Goal: Task Accomplishment & Management: Use online tool/utility

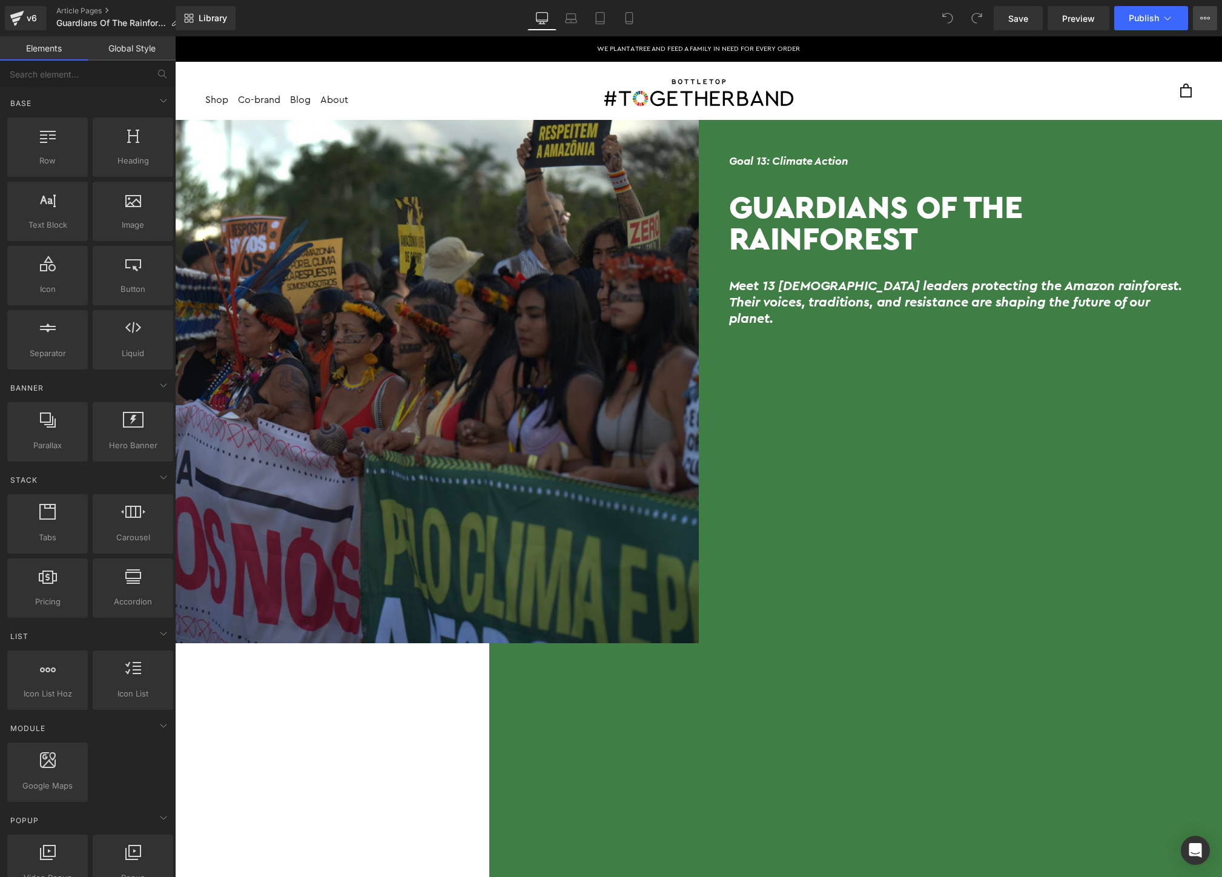
click at [1208, 22] on icon at bounding box center [1205, 18] width 10 height 10
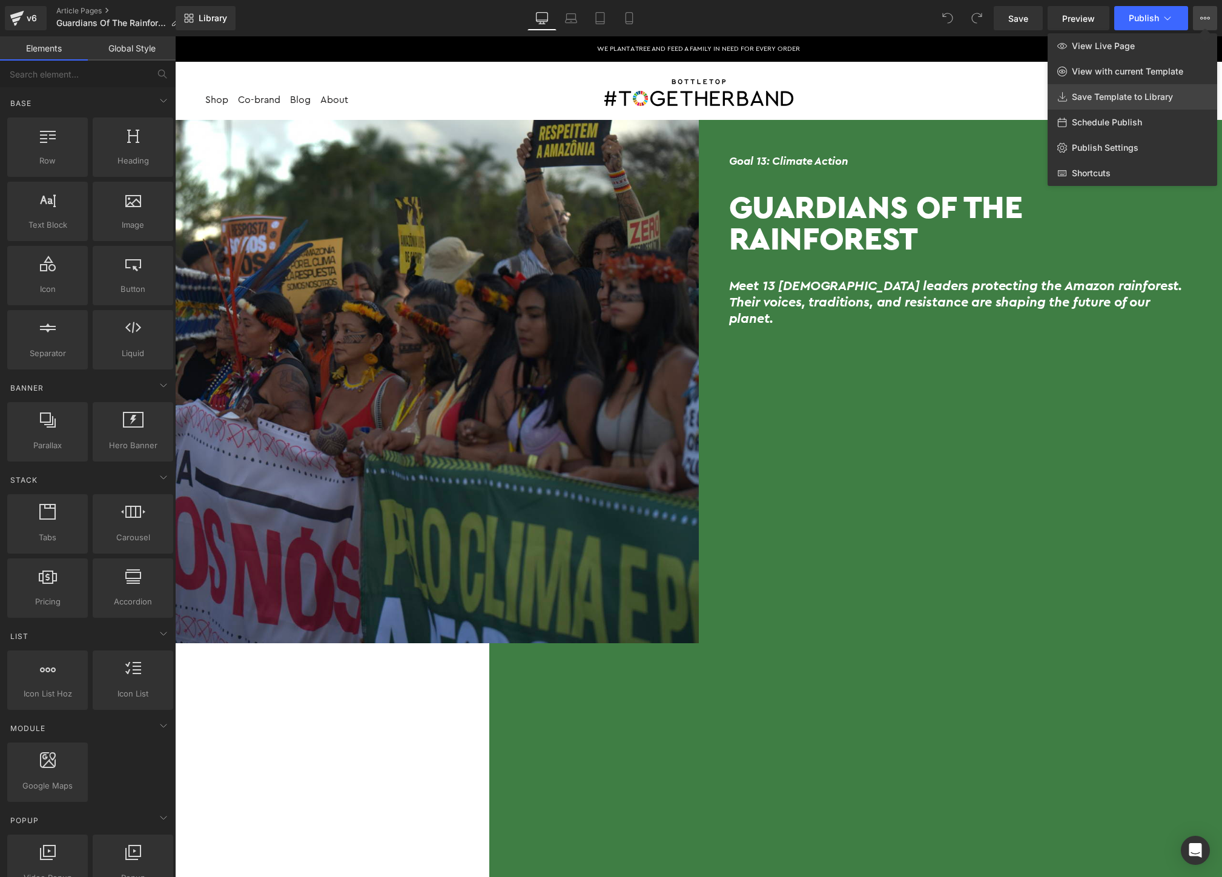
click at [1164, 101] on span "Save Template to Library" at bounding box center [1122, 96] width 101 height 11
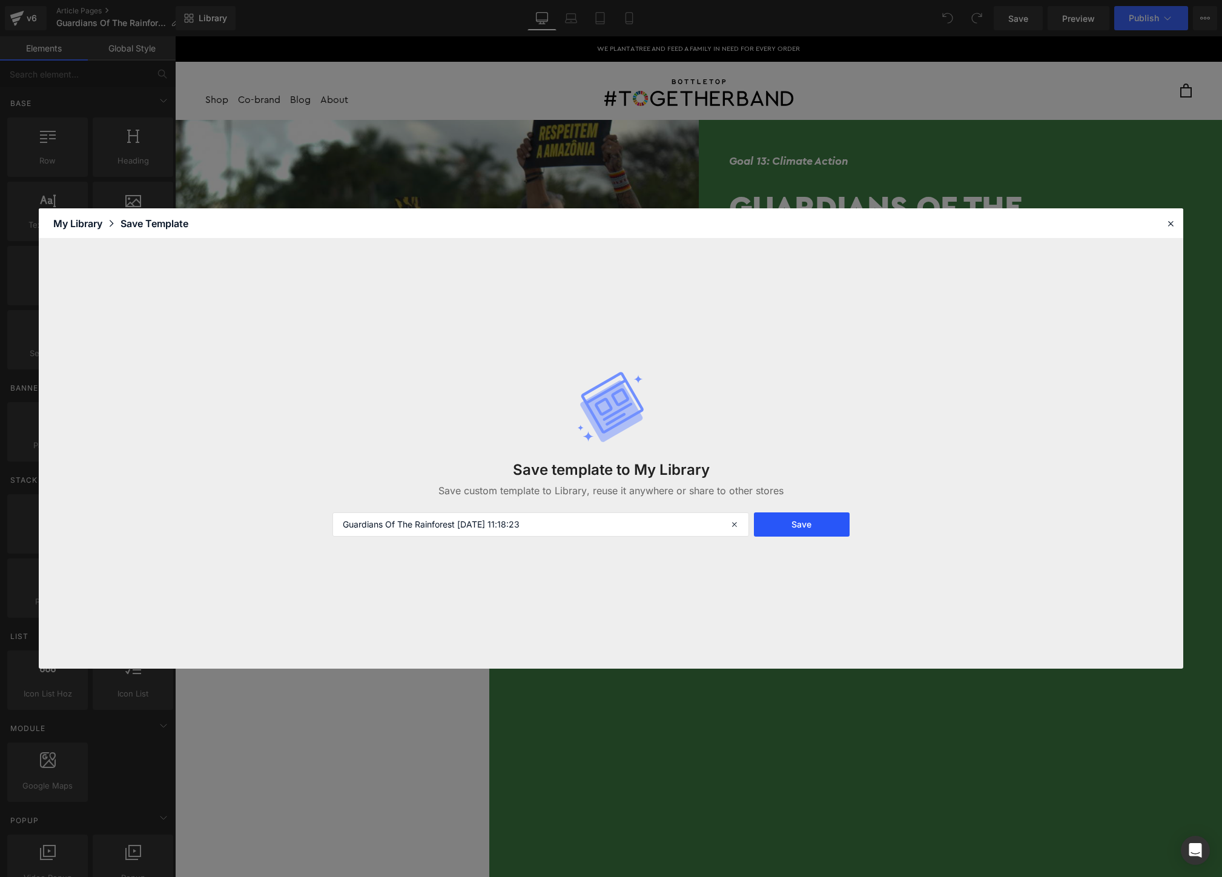
click at [830, 525] on button "Save" at bounding box center [801, 524] width 95 height 24
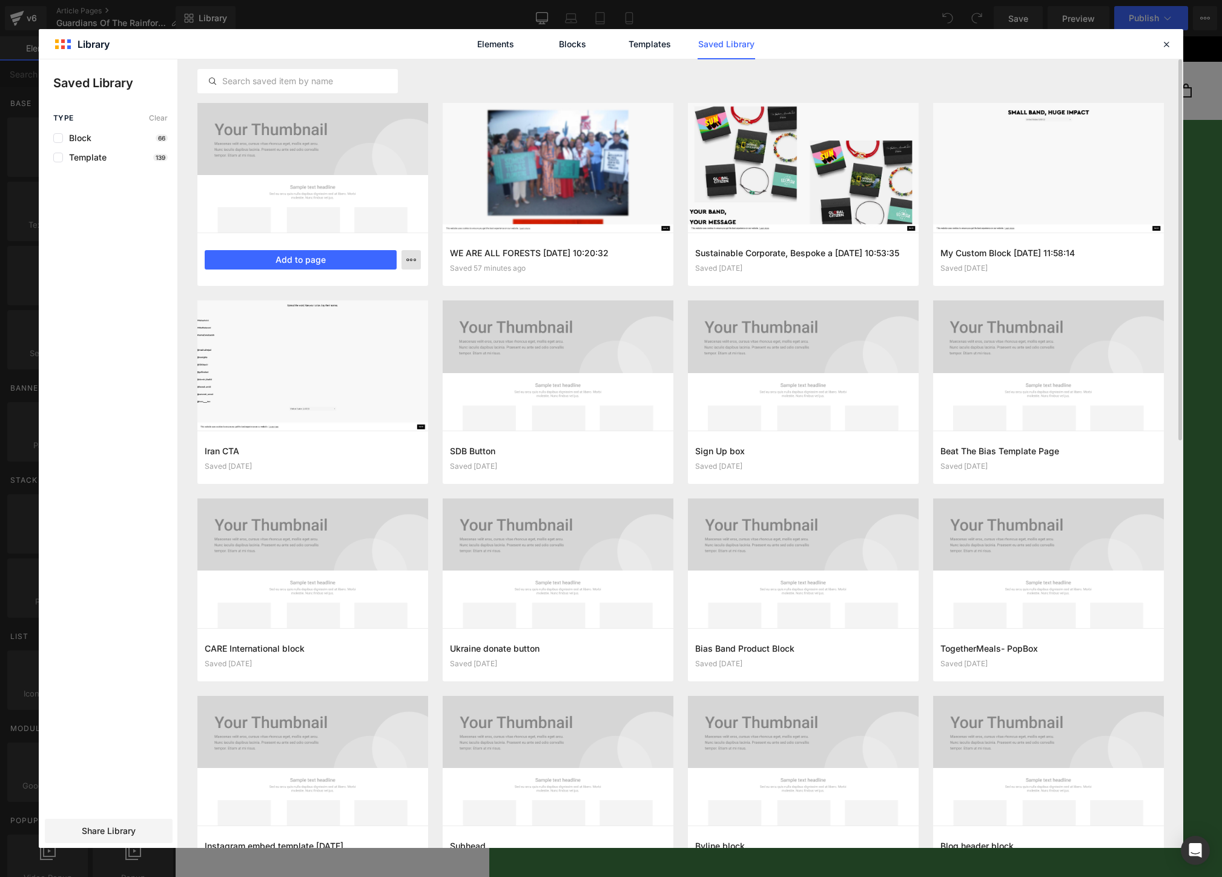
click at [328, 263] on div at bounding box center [611, 453] width 1144 height 788
click at [317, 263] on button "Add to page" at bounding box center [301, 259] width 192 height 19
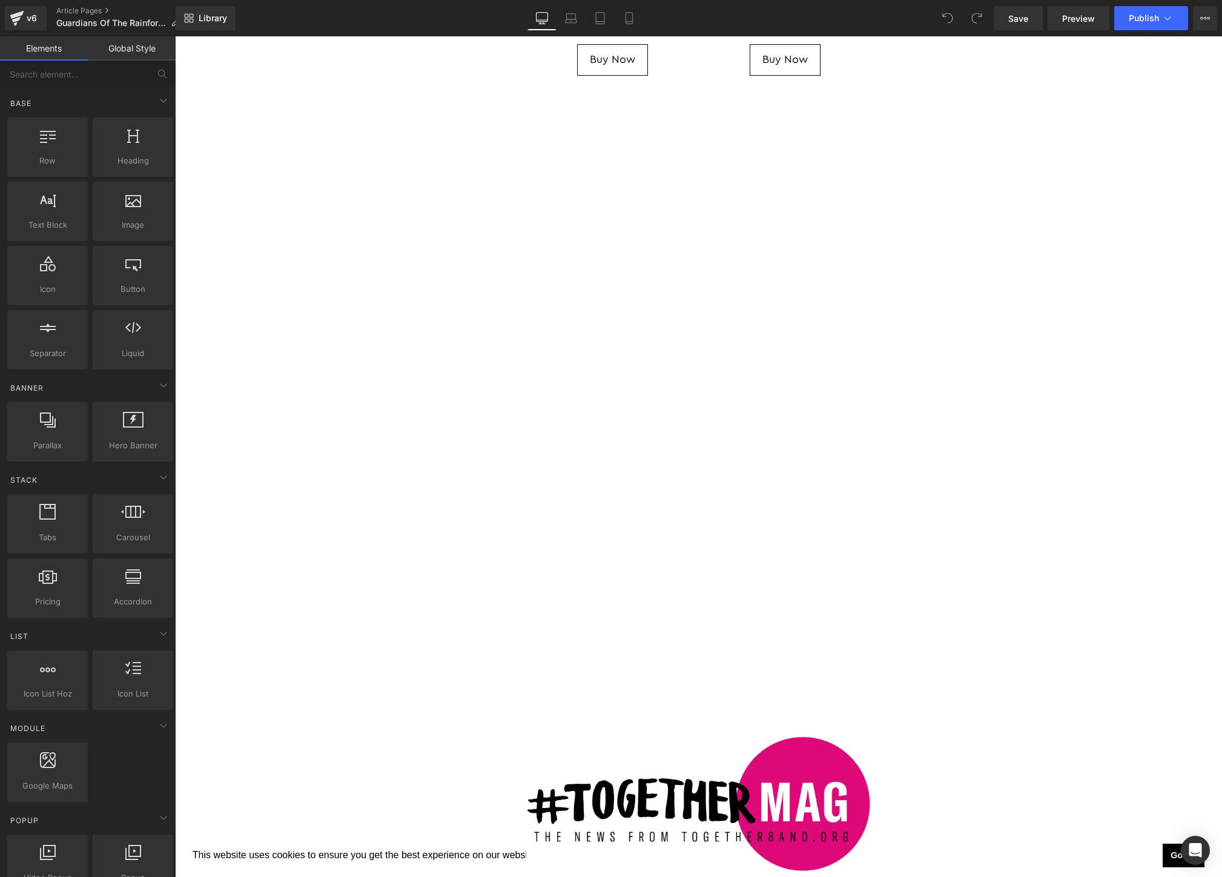
scroll to position [11668, 0]
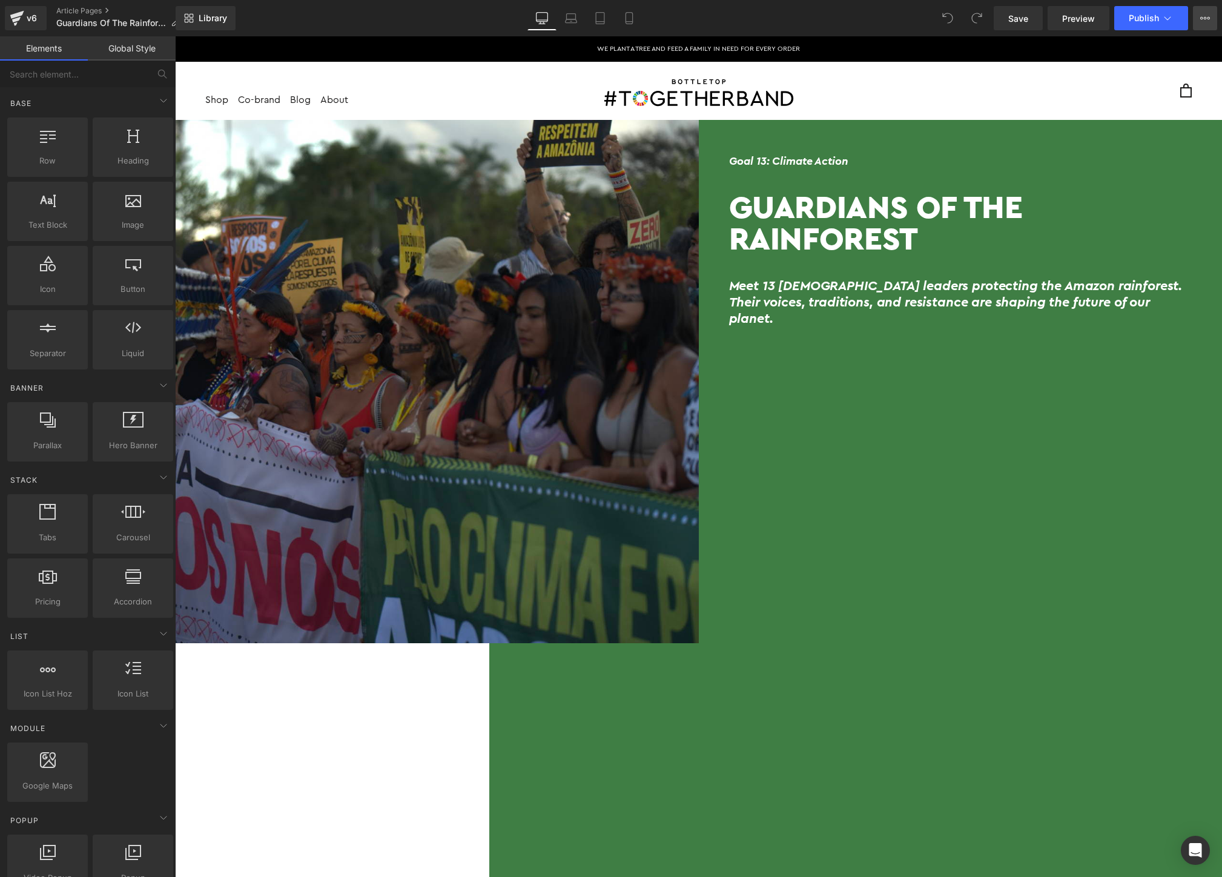
click at [1203, 27] on button "View Live Page View with current Template Save Template to Library Schedule Pub…" at bounding box center [1205, 18] width 24 height 24
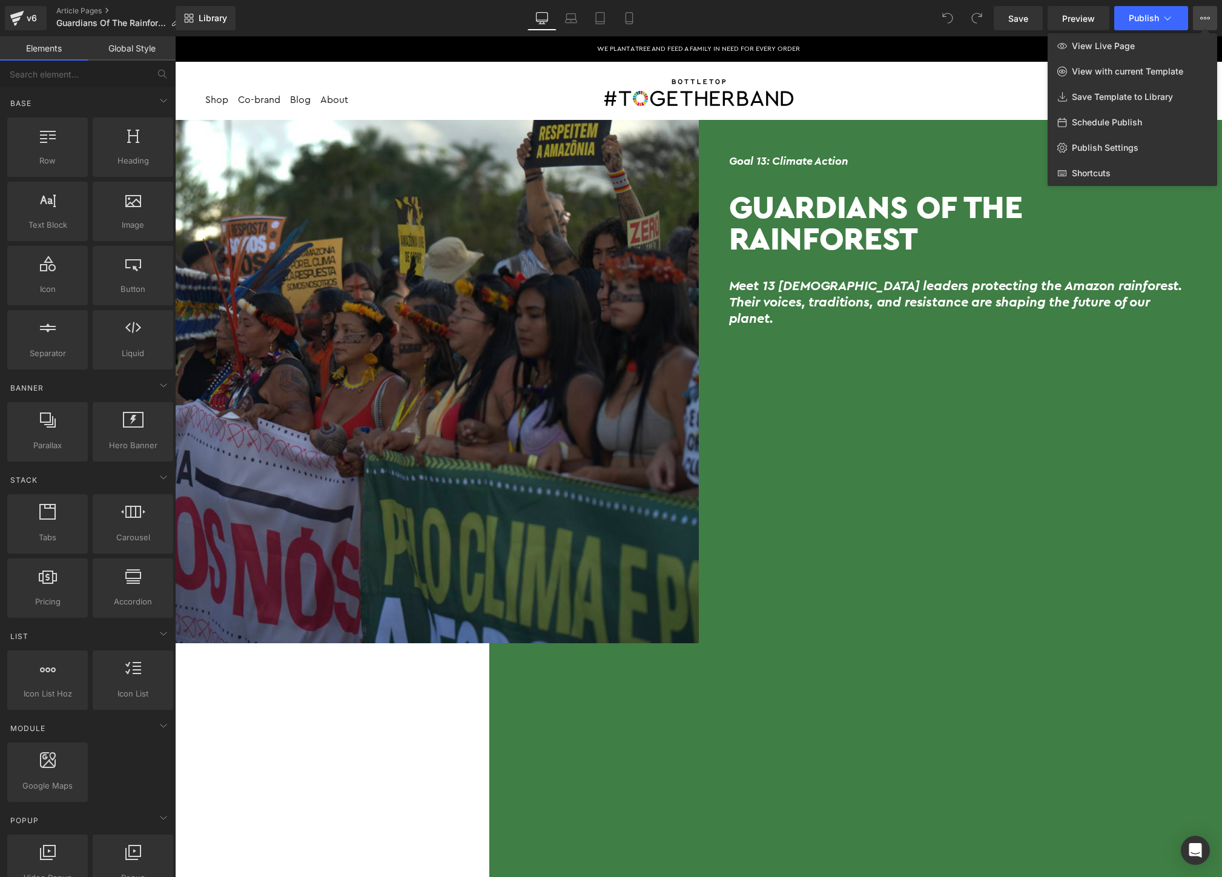
click at [314, 748] on div at bounding box center [698, 456] width 1047 height 840
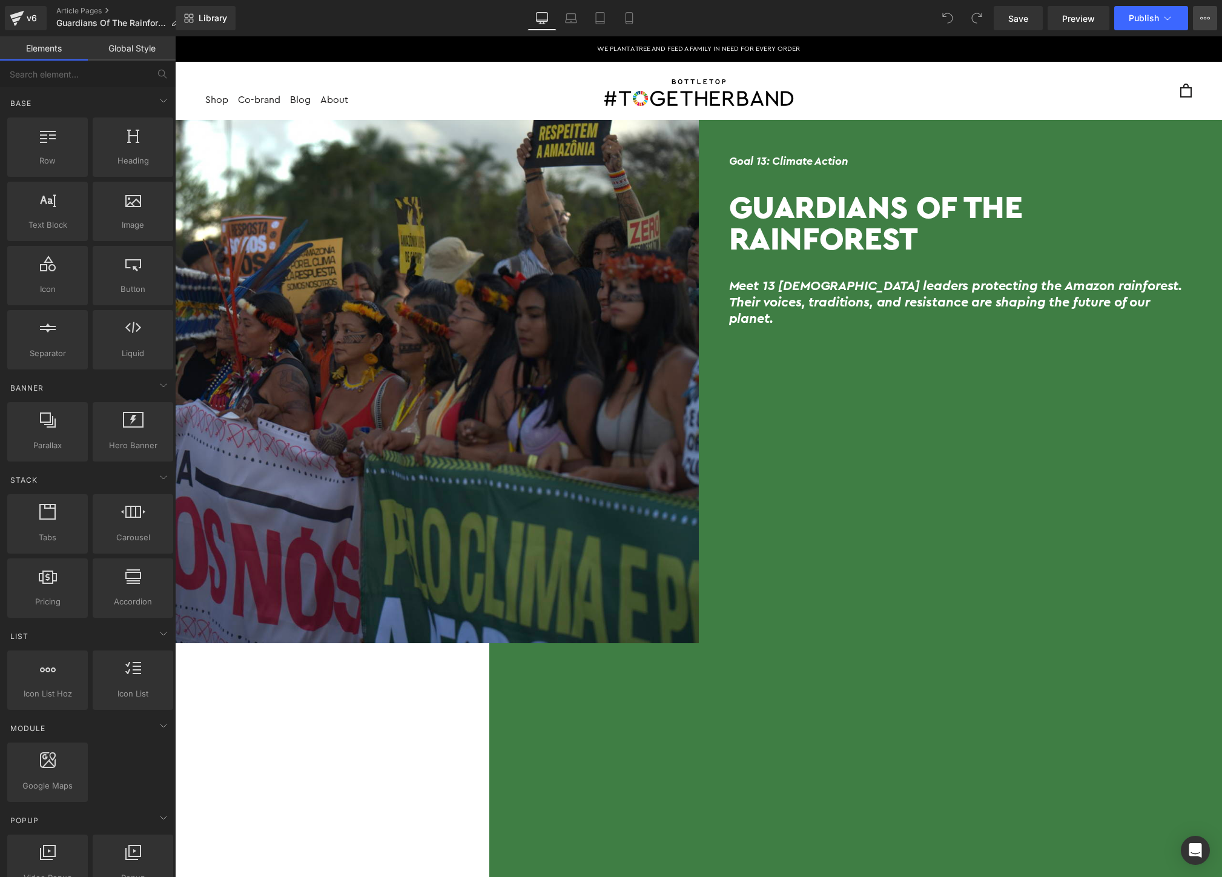
click at [1193, 19] on button "View Live Page View with current Template Save Template to Library Schedule Pub…" at bounding box center [1205, 18] width 24 height 24
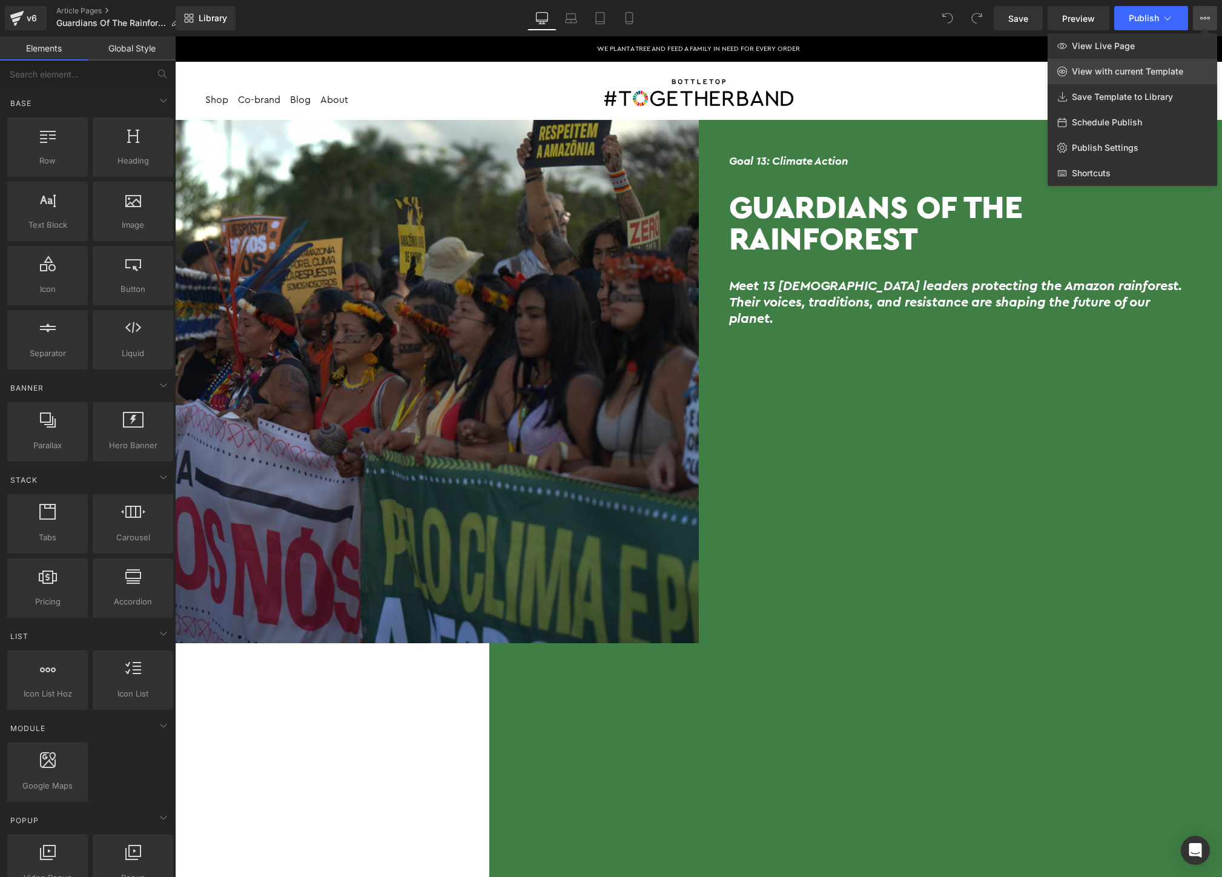
click at [1155, 71] on span "View with current Template" at bounding box center [1127, 71] width 111 height 11
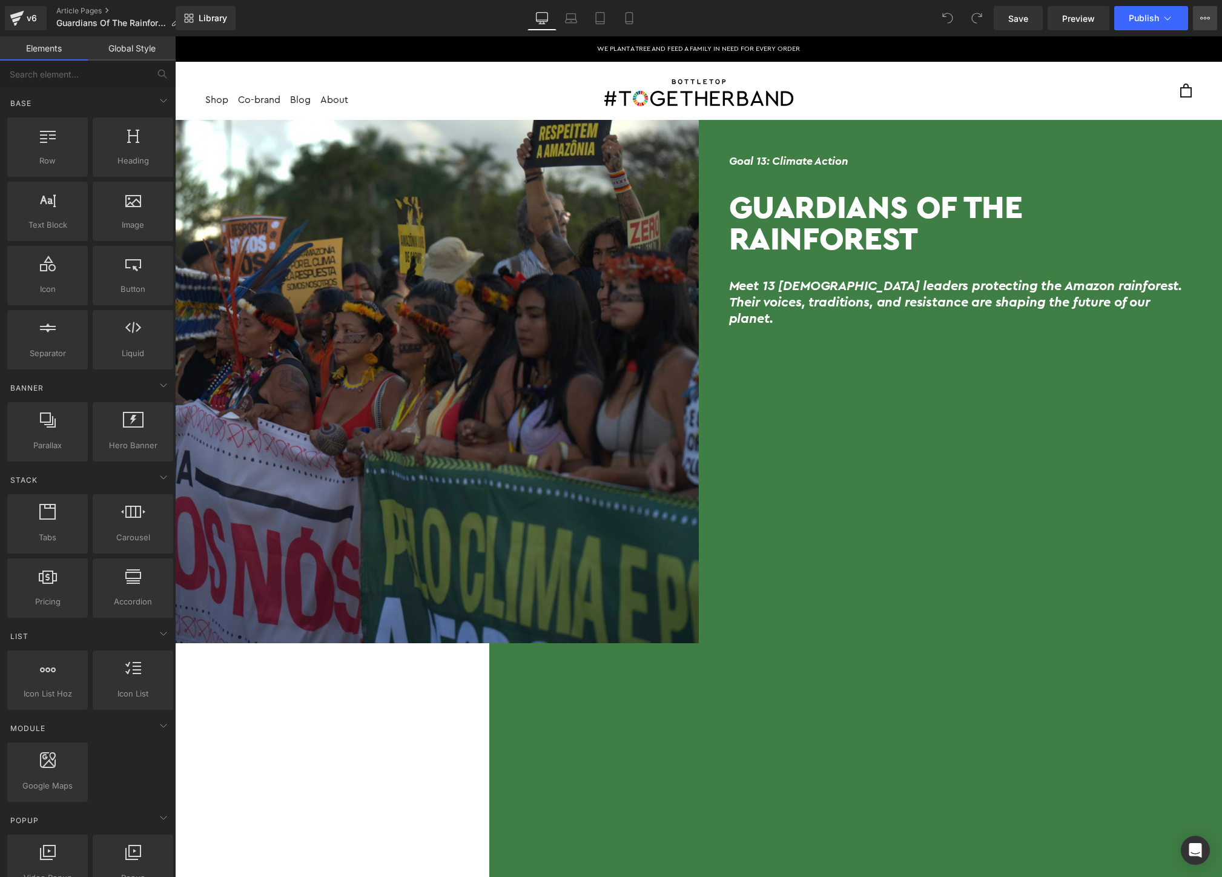
click at [1205, 13] on icon at bounding box center [1205, 18] width 10 height 10
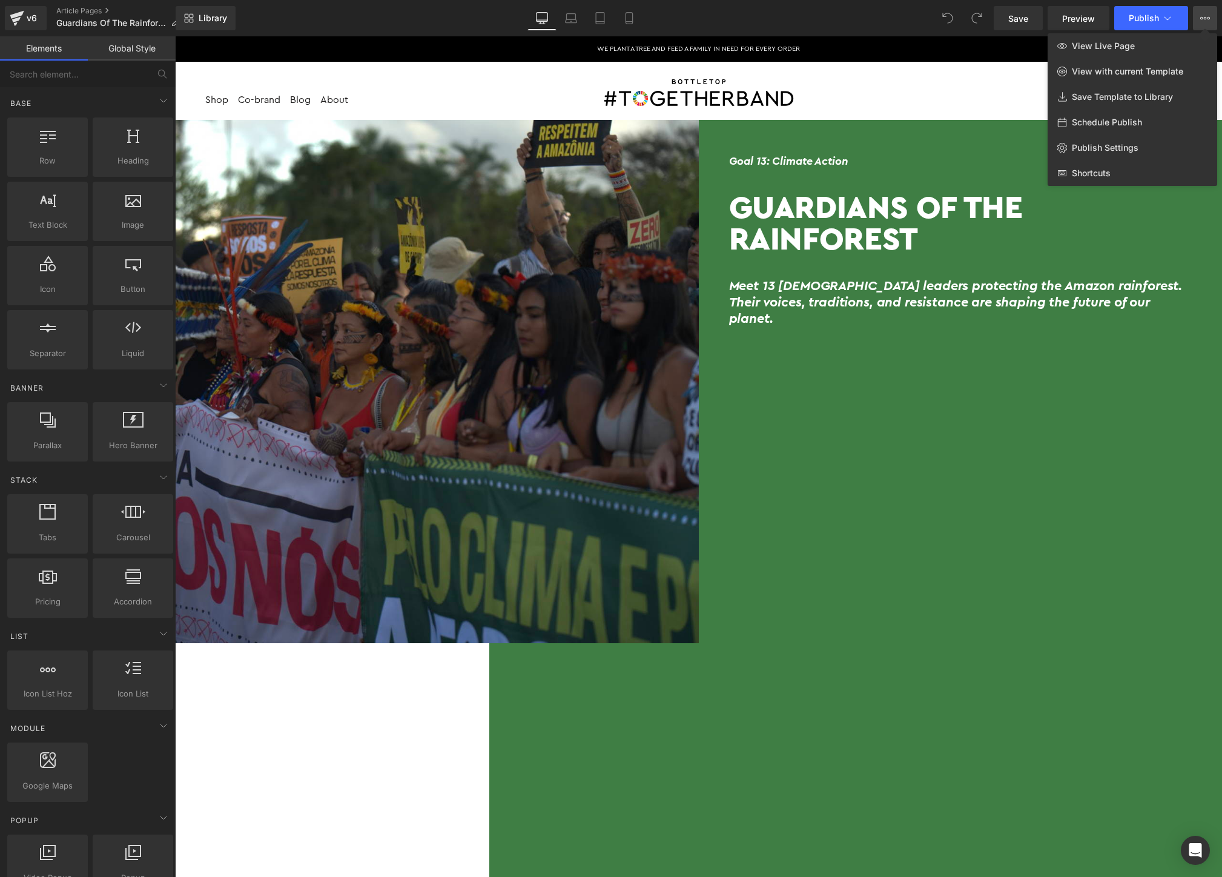
click at [868, 96] on div at bounding box center [698, 456] width 1047 height 840
